Goal: Task Accomplishment & Management: Use online tool/utility

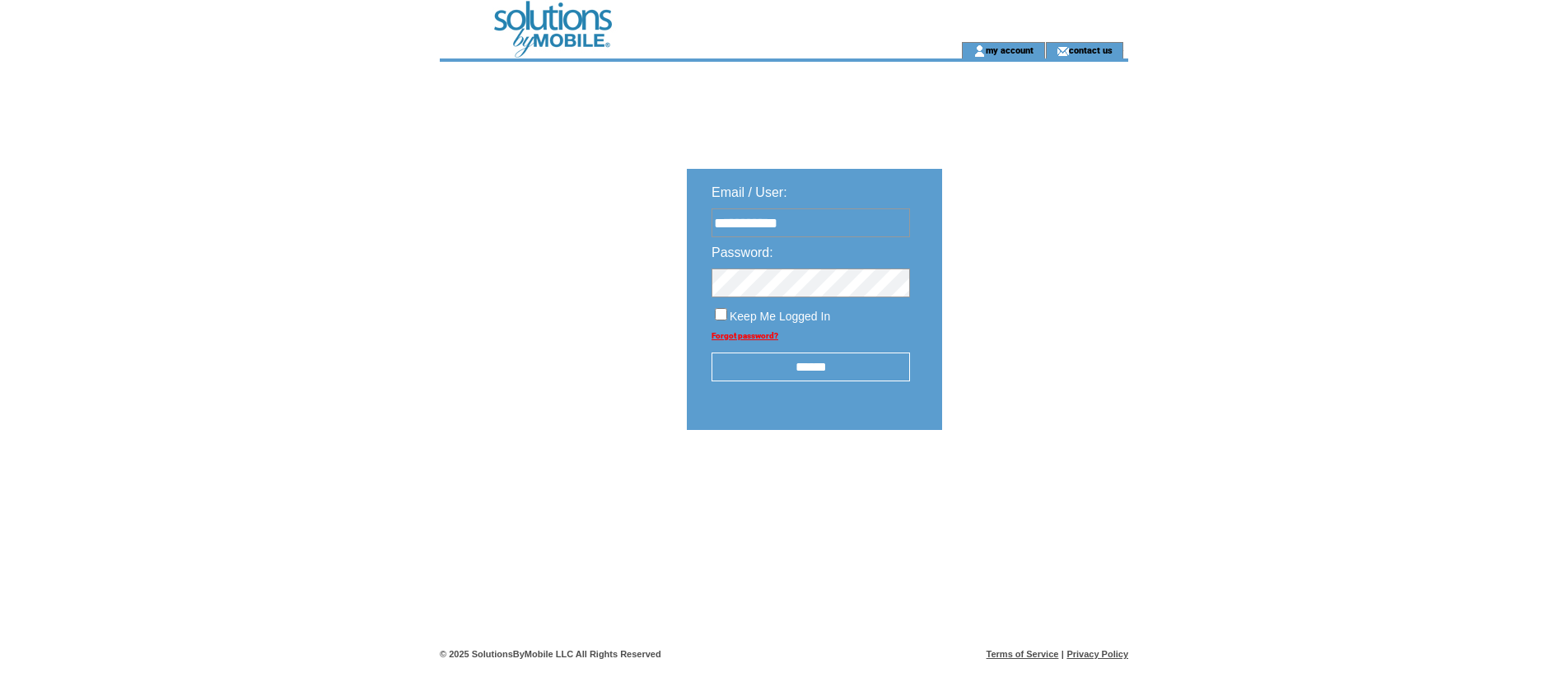
type input "**********"
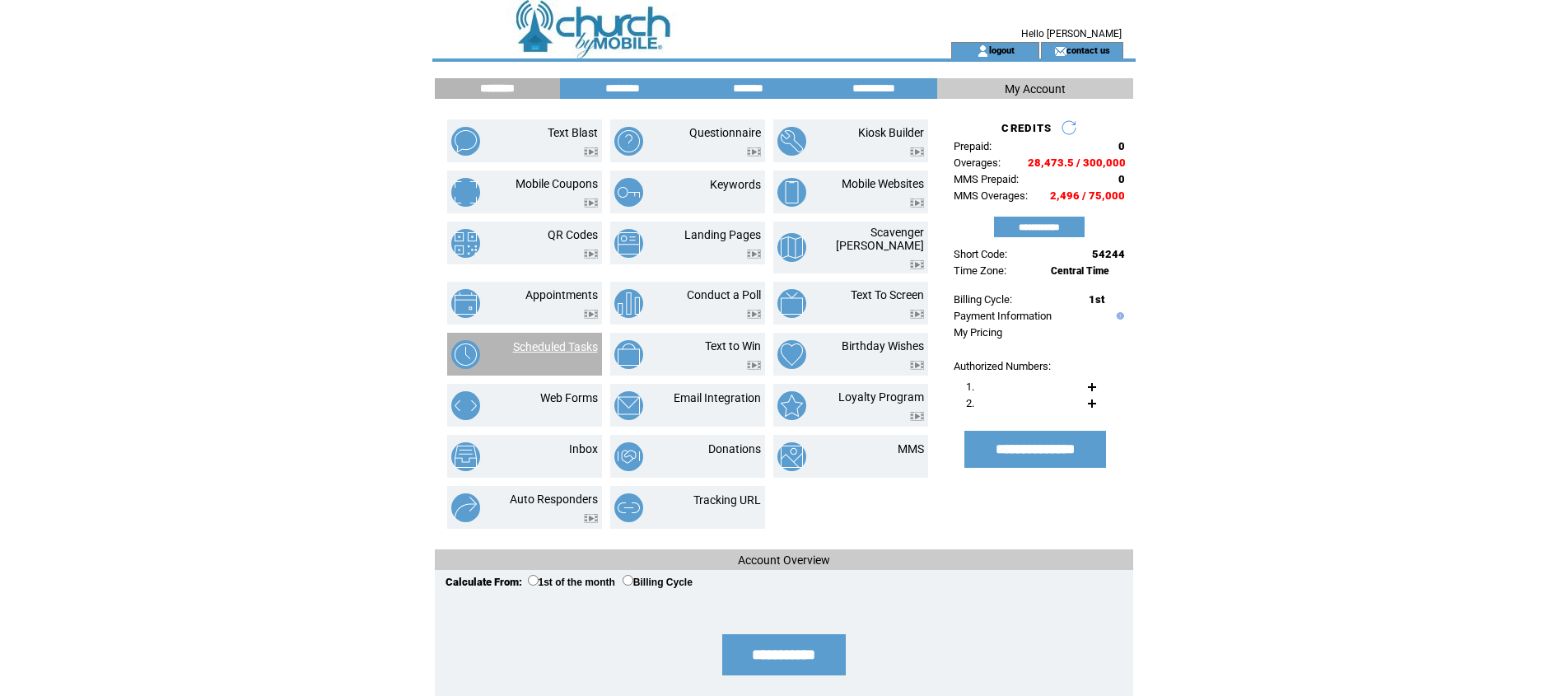
click at [553, 340] on link "Scheduled Tasks" at bounding box center [555, 347] width 85 height 14
